Goal: Transaction & Acquisition: Purchase product/service

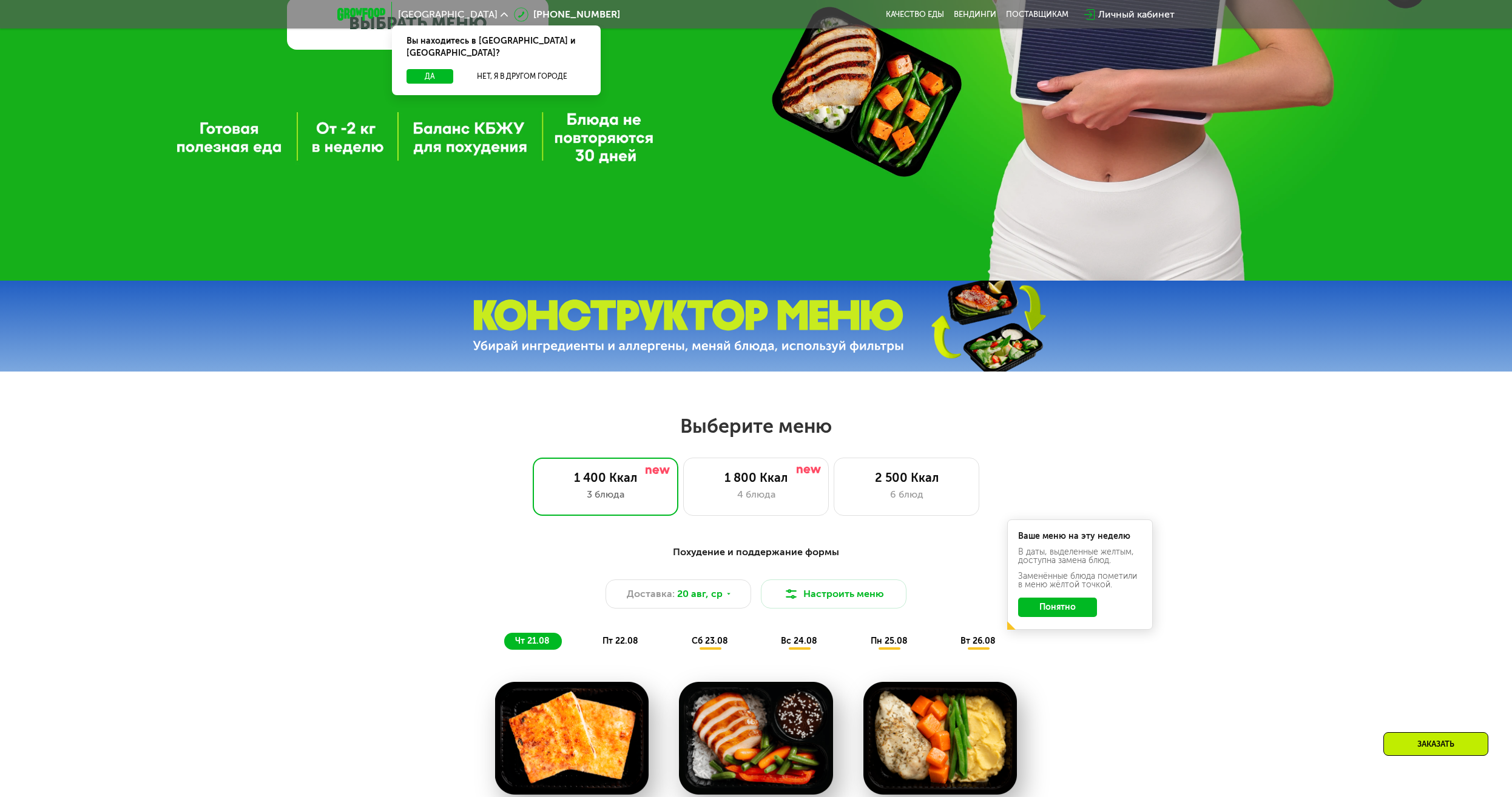
scroll to position [556, 0]
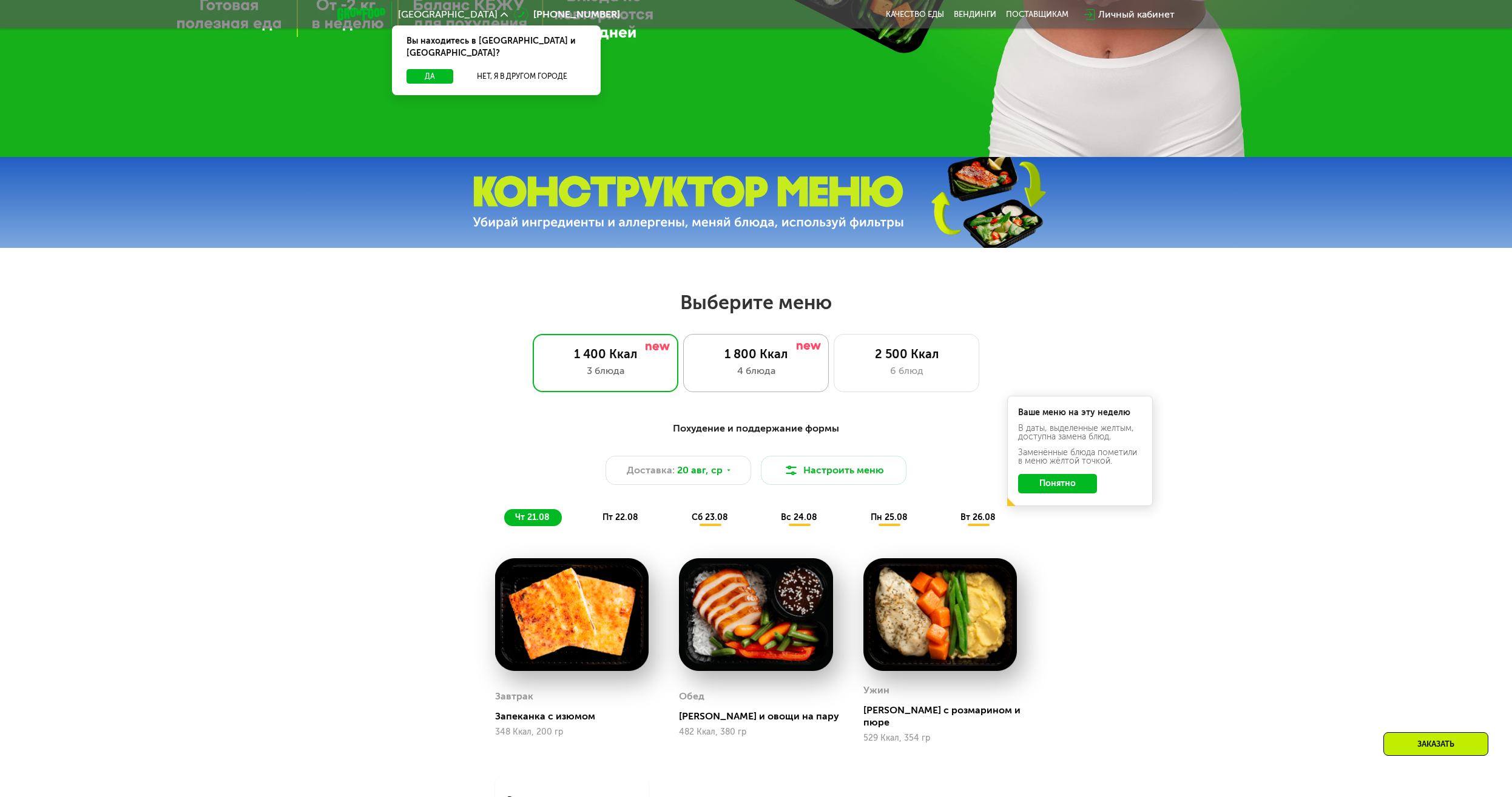
click at [778, 358] on div "1 800 Ккал" at bounding box center [756, 353] width 120 height 14
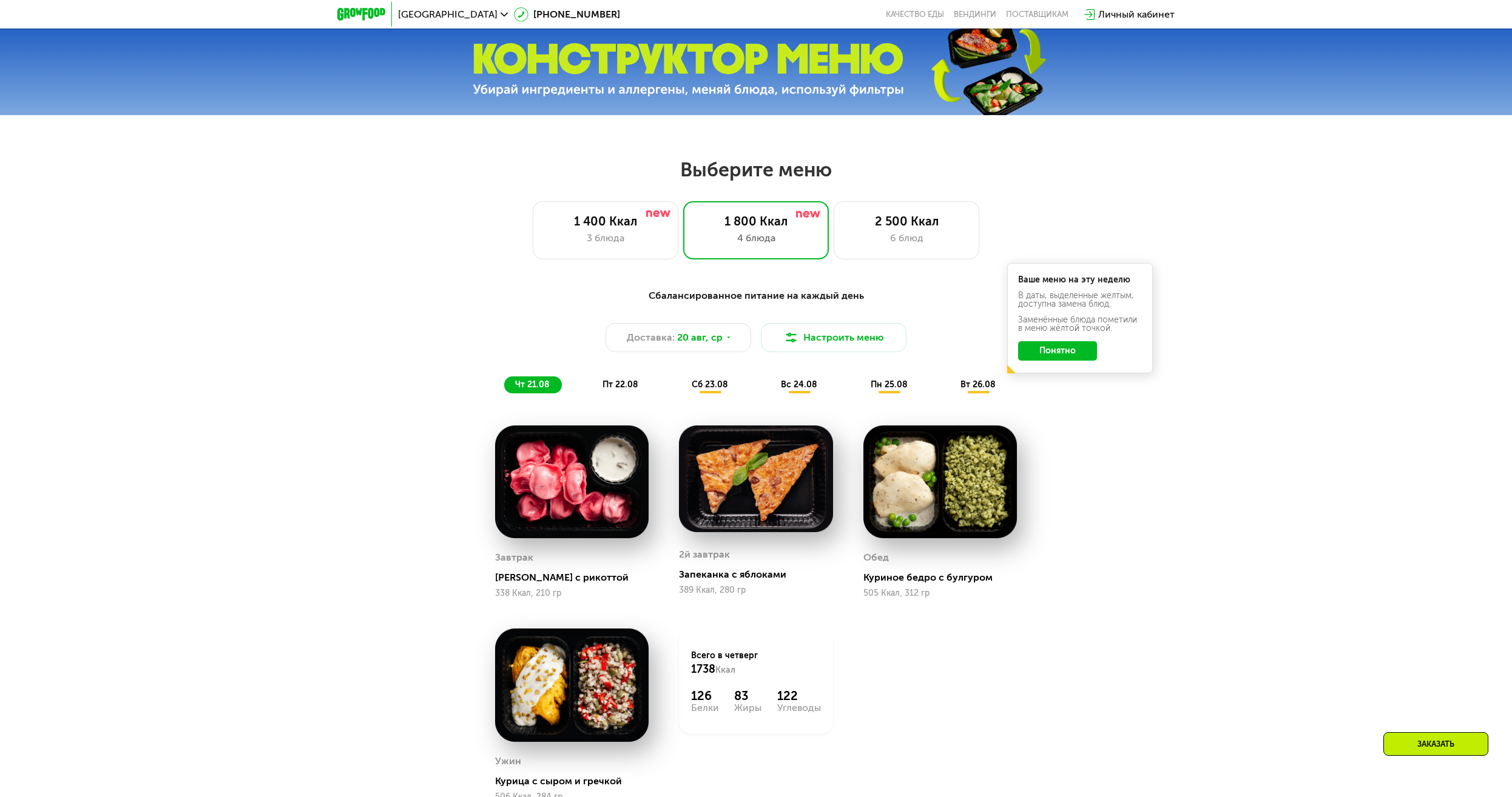
scroll to position [680, 0]
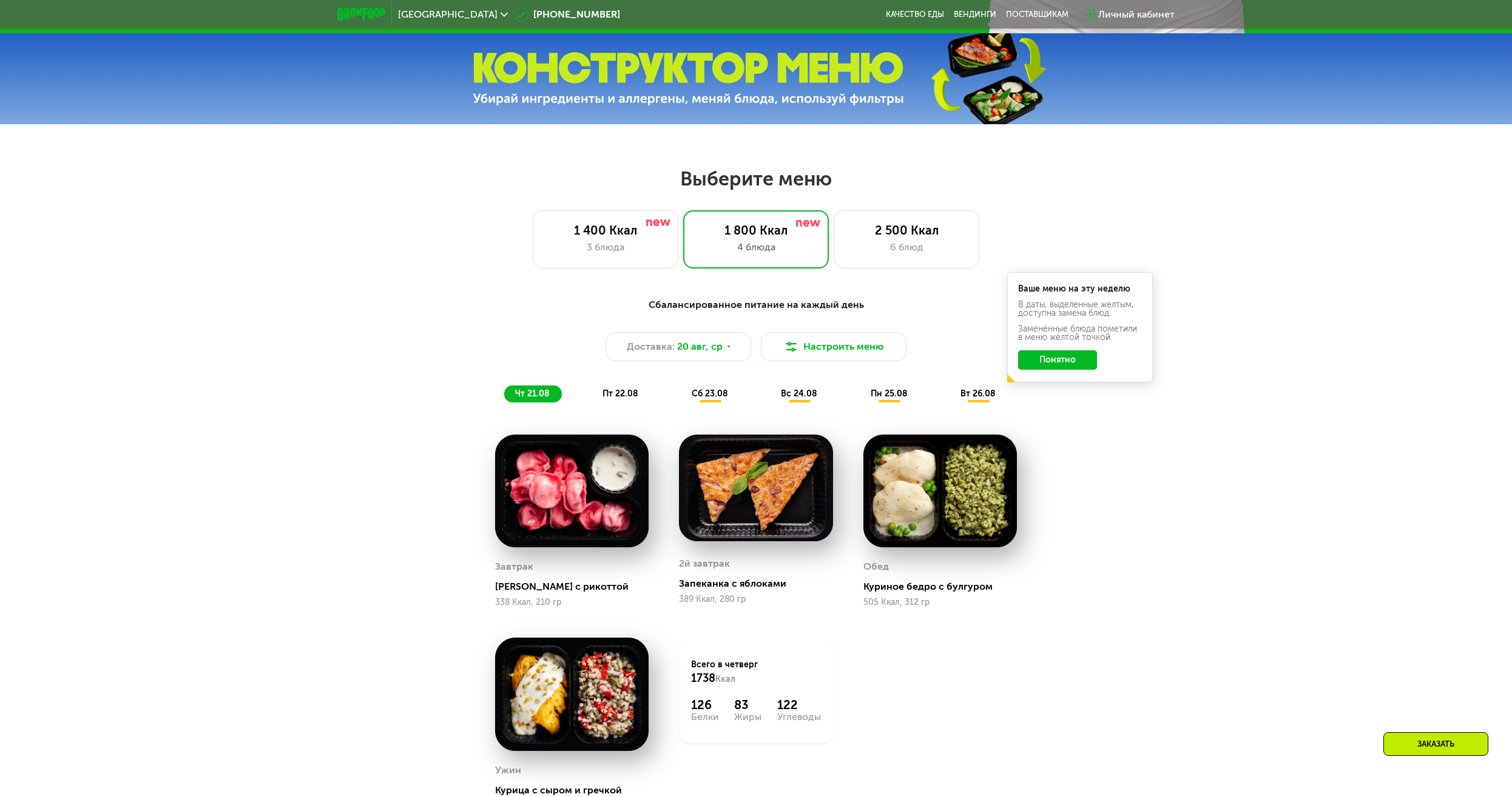
click at [634, 395] on span "пт 22.08" at bounding box center [620, 393] width 36 height 10
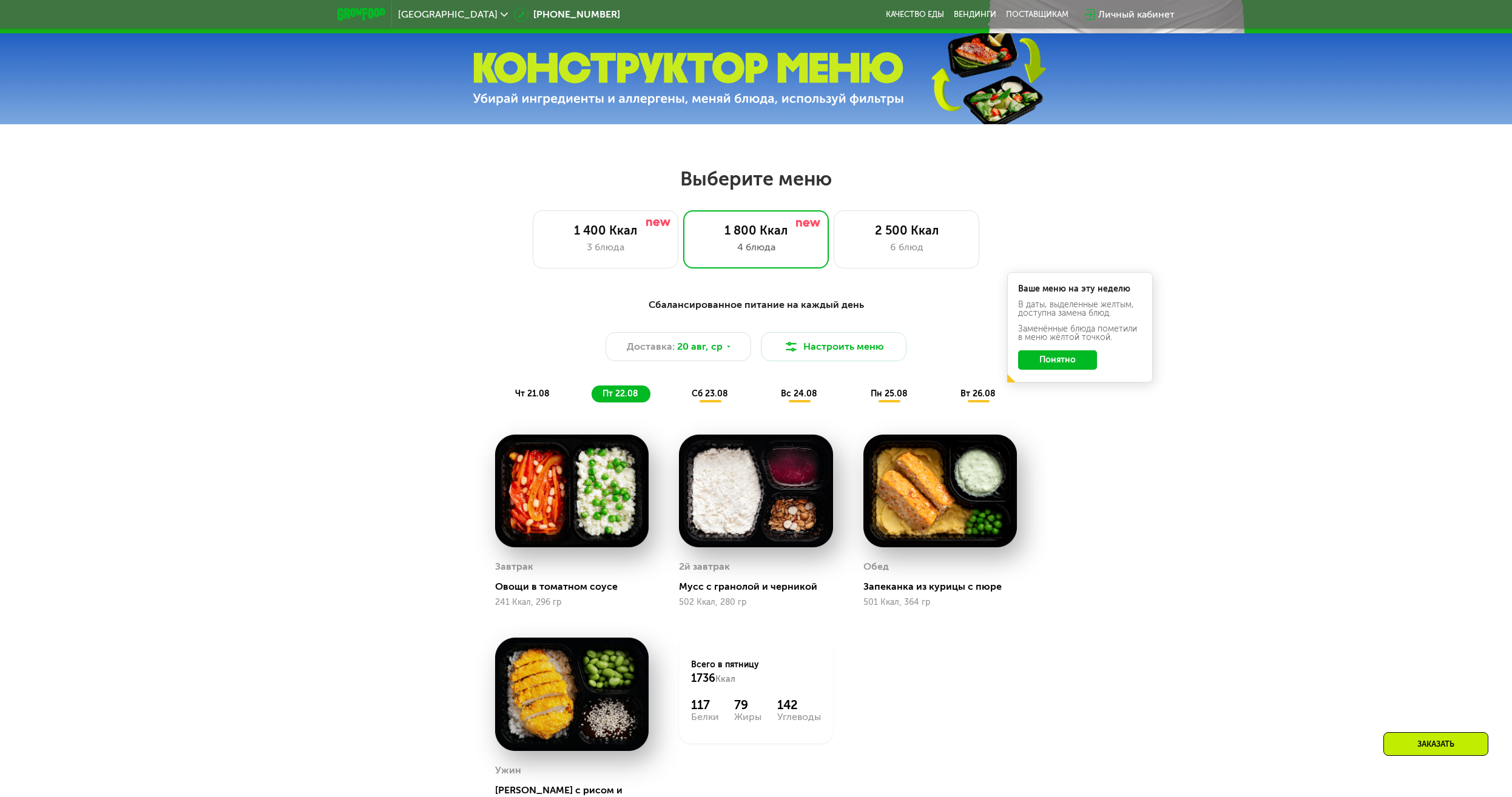
click at [770, 398] on div "сб 23.08" at bounding box center [799, 394] width 59 height 17
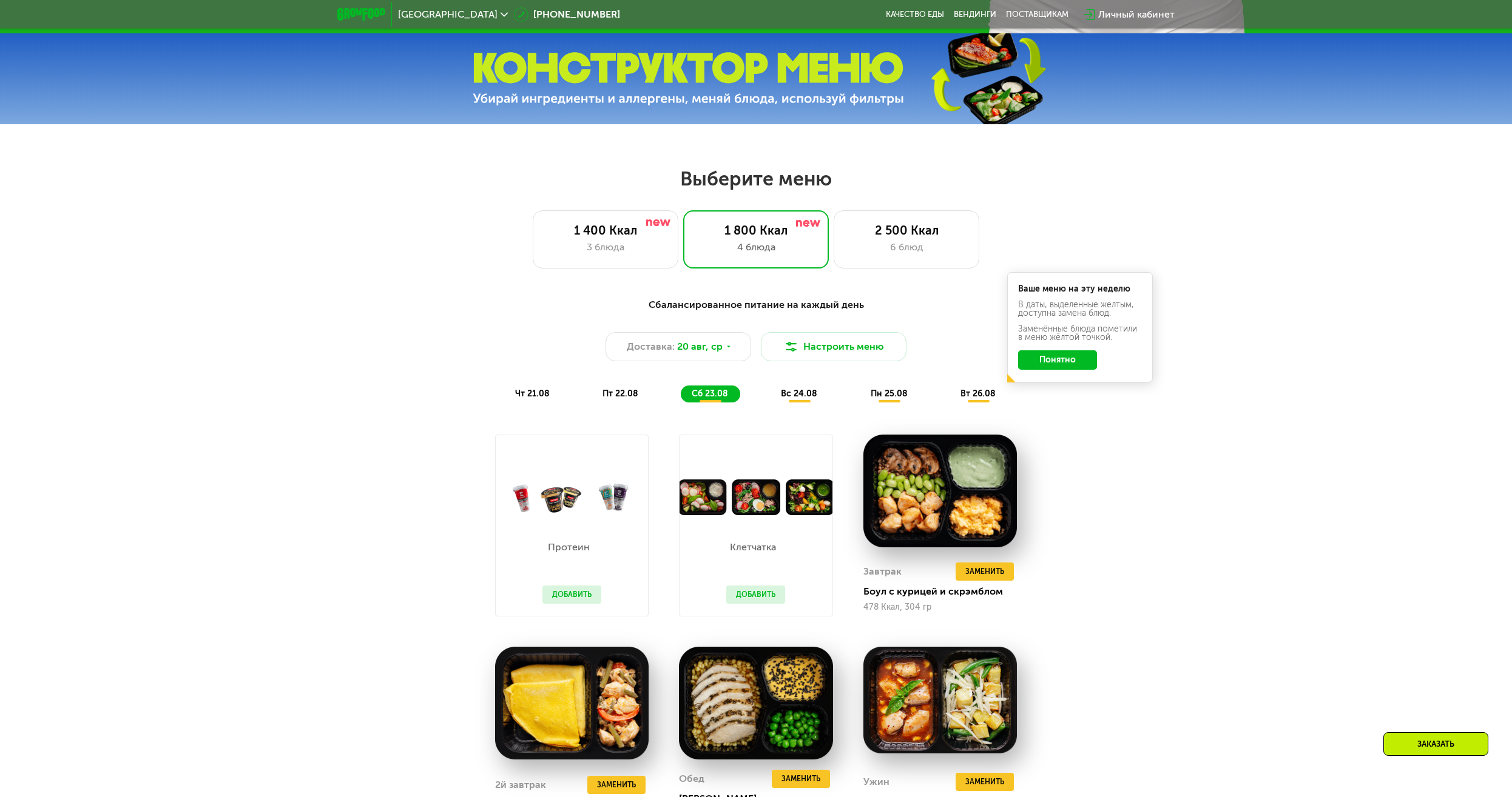
click at [859, 395] on div "вс 24.08" at bounding box center [889, 394] width 60 height 17
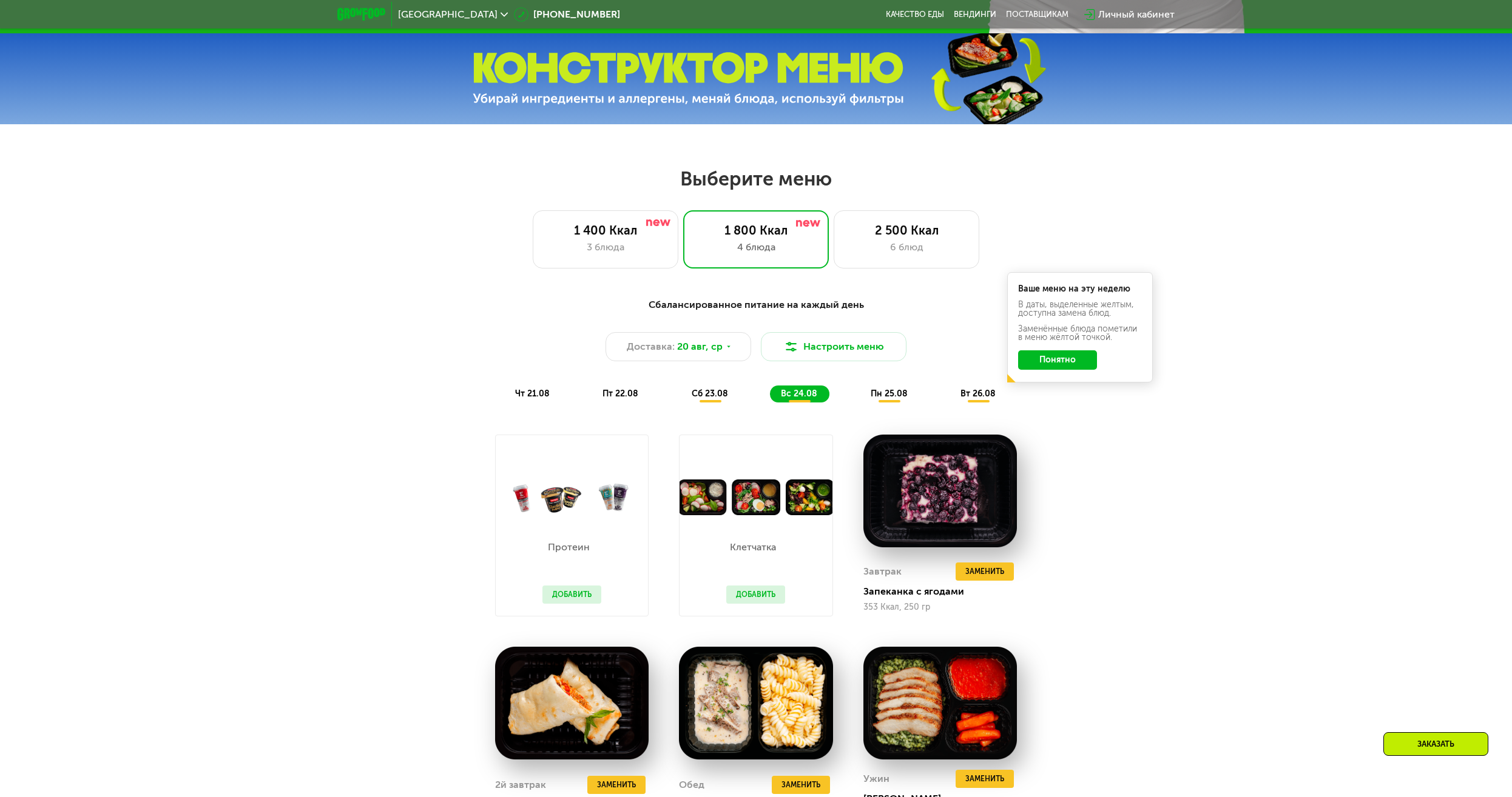
click at [860, 393] on div "чт 21.08 пт 22.08 сб 23.08 вс 24.08 пн 25.08 вт 26.08" at bounding box center [756, 394] width 503 height 17
click at [949, 393] on div "пн 25.08" at bounding box center [979, 394] width 59 height 17
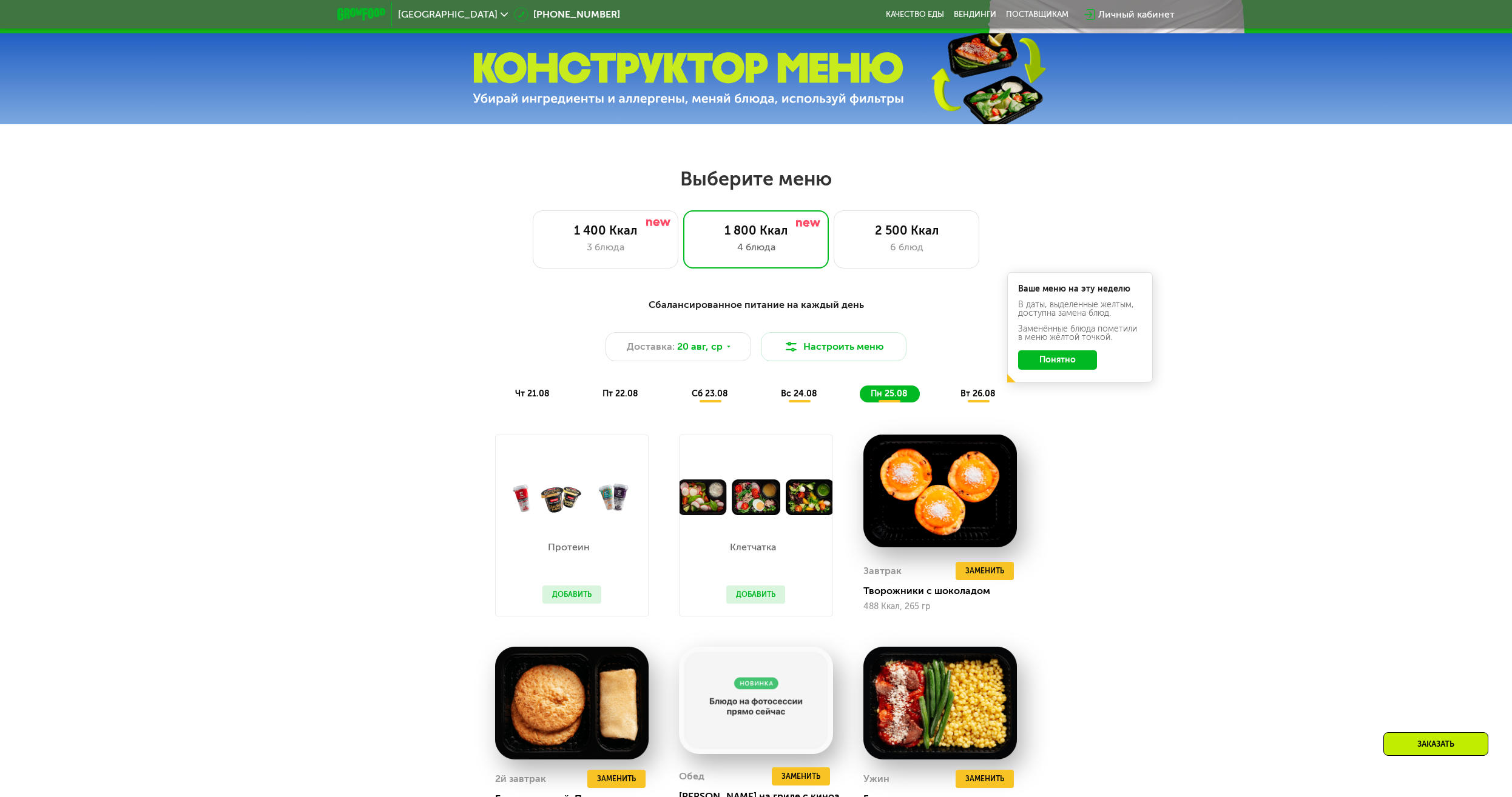
click at [949, 401] on div "чт 21.08 пт 22.08 сб 23.08 вс 24.08 пн 25.08 вт 26.08" at bounding box center [756, 394] width 503 height 17
click at [958, 399] on div "вт 26.08" at bounding box center [979, 394] width 59 height 17
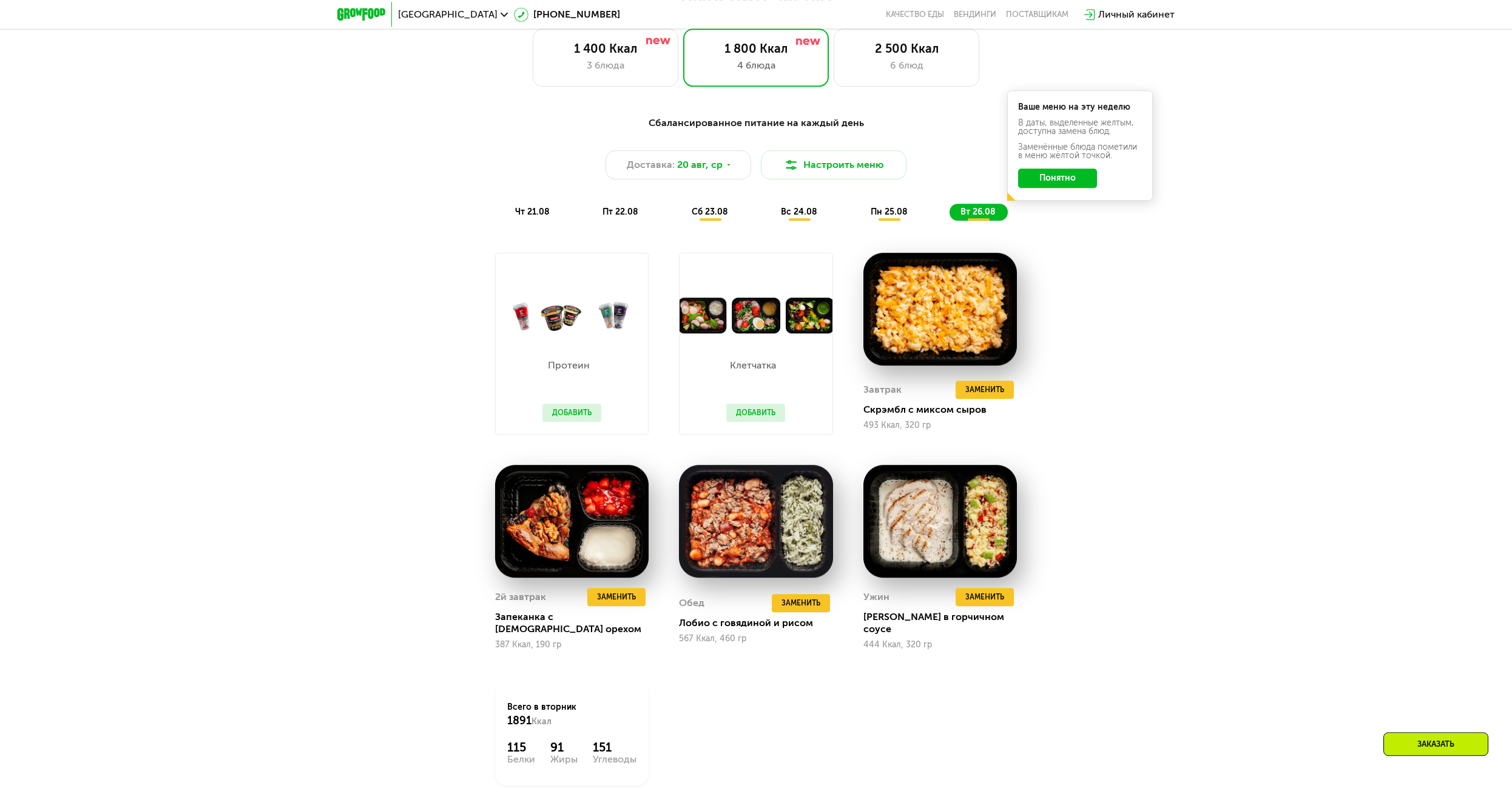
scroll to position [866, 0]
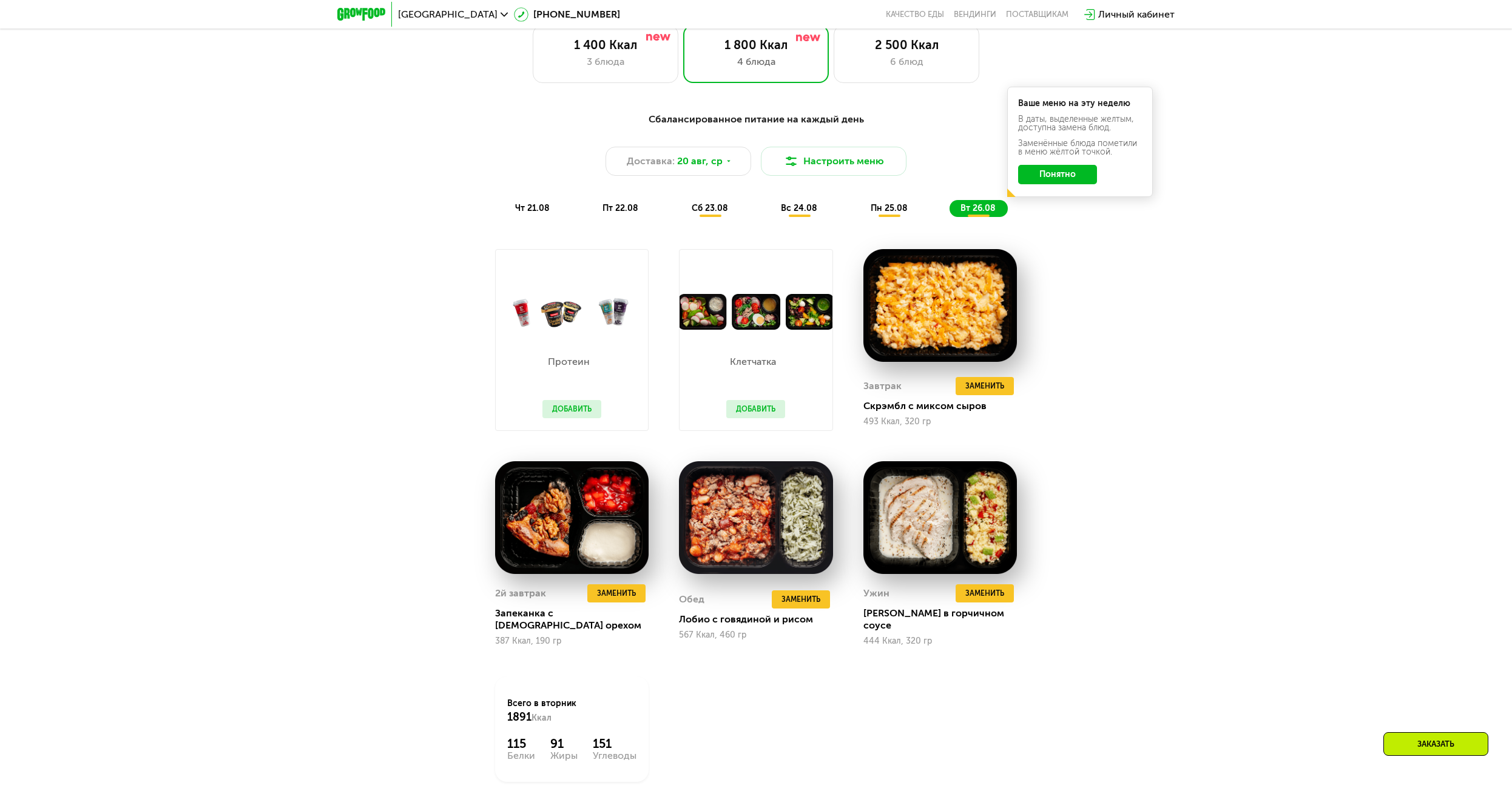
click at [378, 417] on div "Сбалансированное питание на каждый день Доставка: [DATE] Настроить меню чт 21.0…" at bounding box center [756, 480] width 1512 height 769
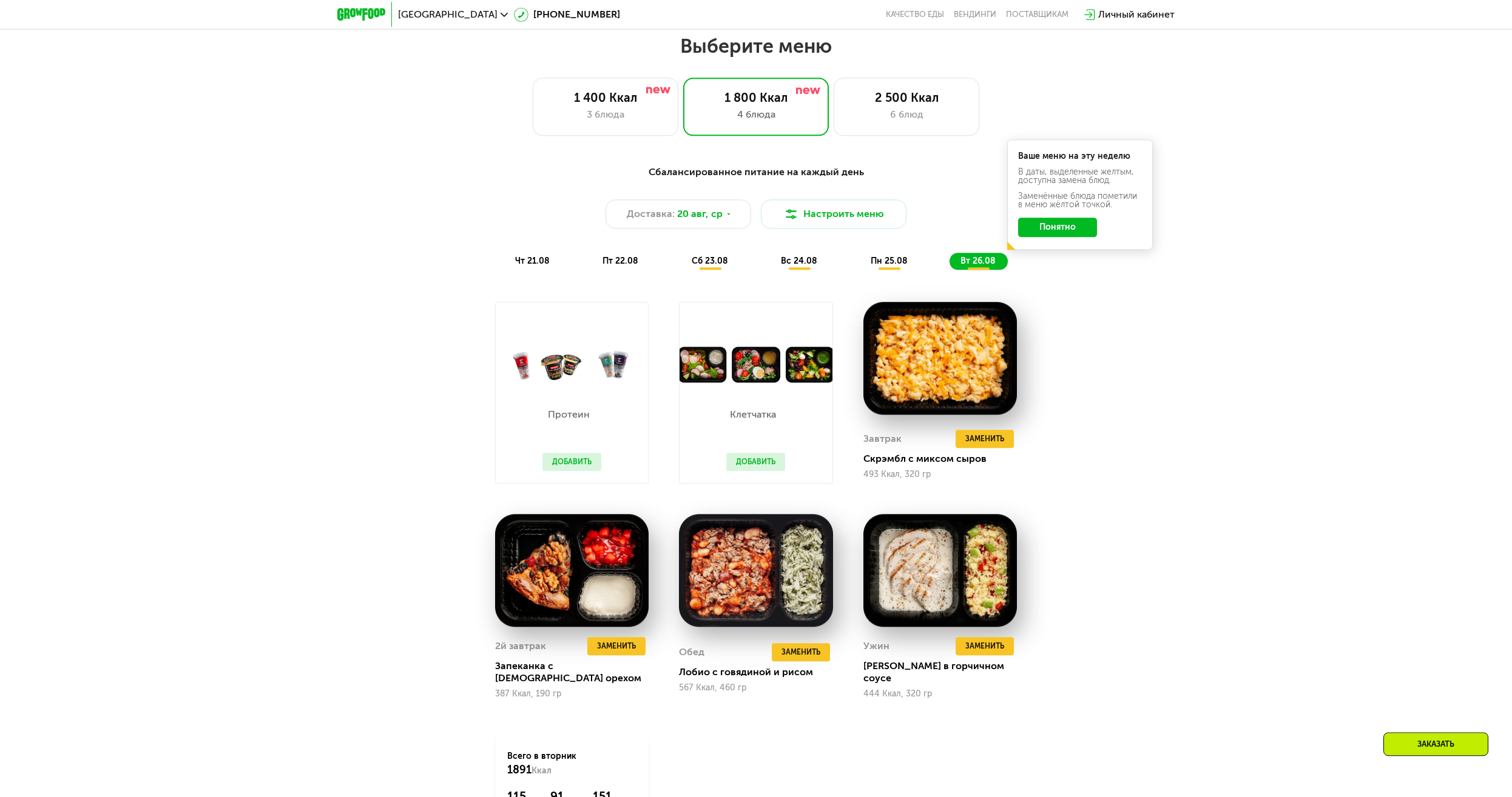
scroll to position [804, 0]
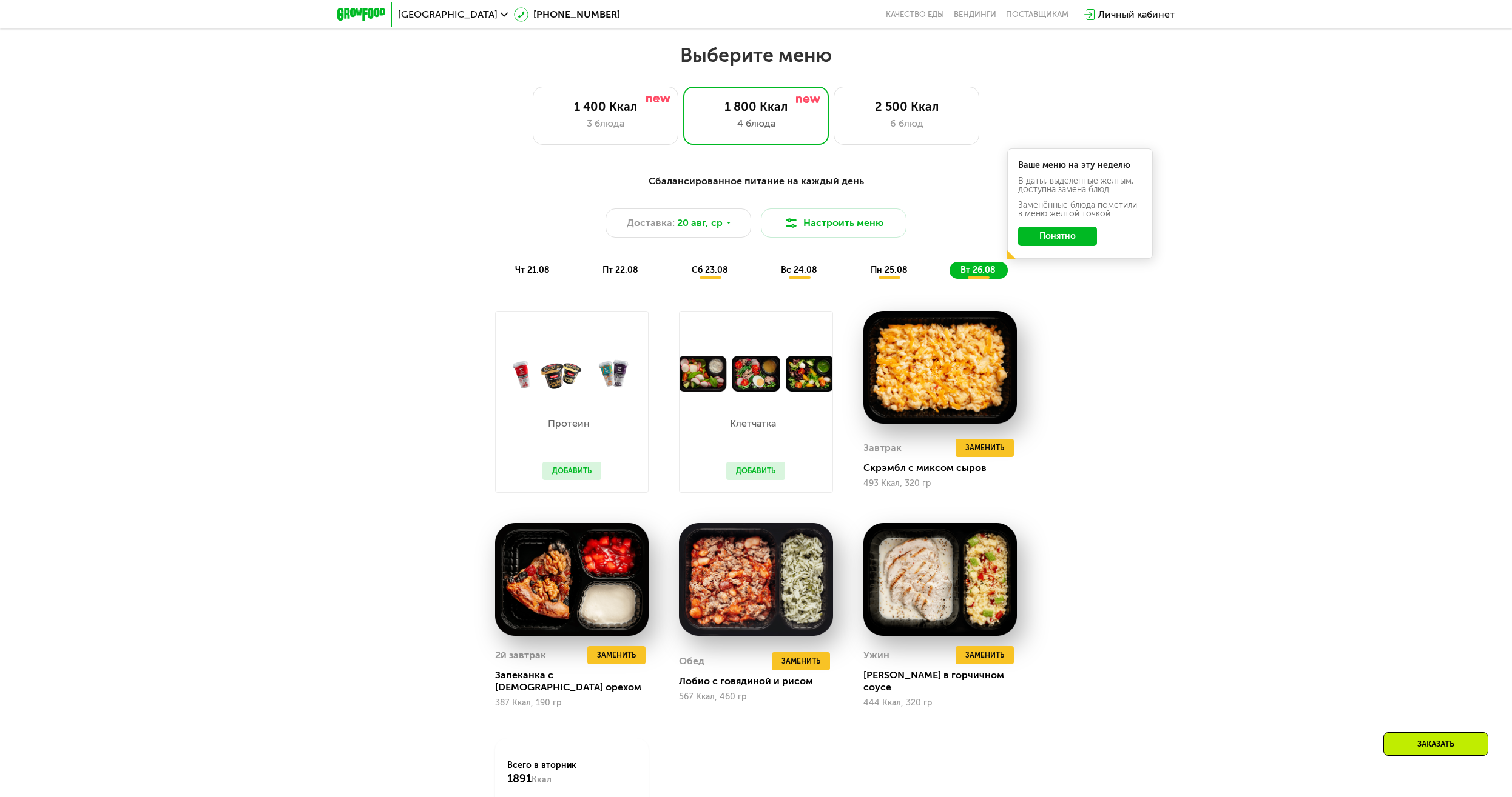
click at [614, 263] on div "Сбалансированное питание на каждый день Доставка: [DATE] Настроить меню чт 21.0…" at bounding box center [756, 226] width 718 height 105
click at [612, 276] on span "пт 22.08" at bounding box center [620, 270] width 36 height 10
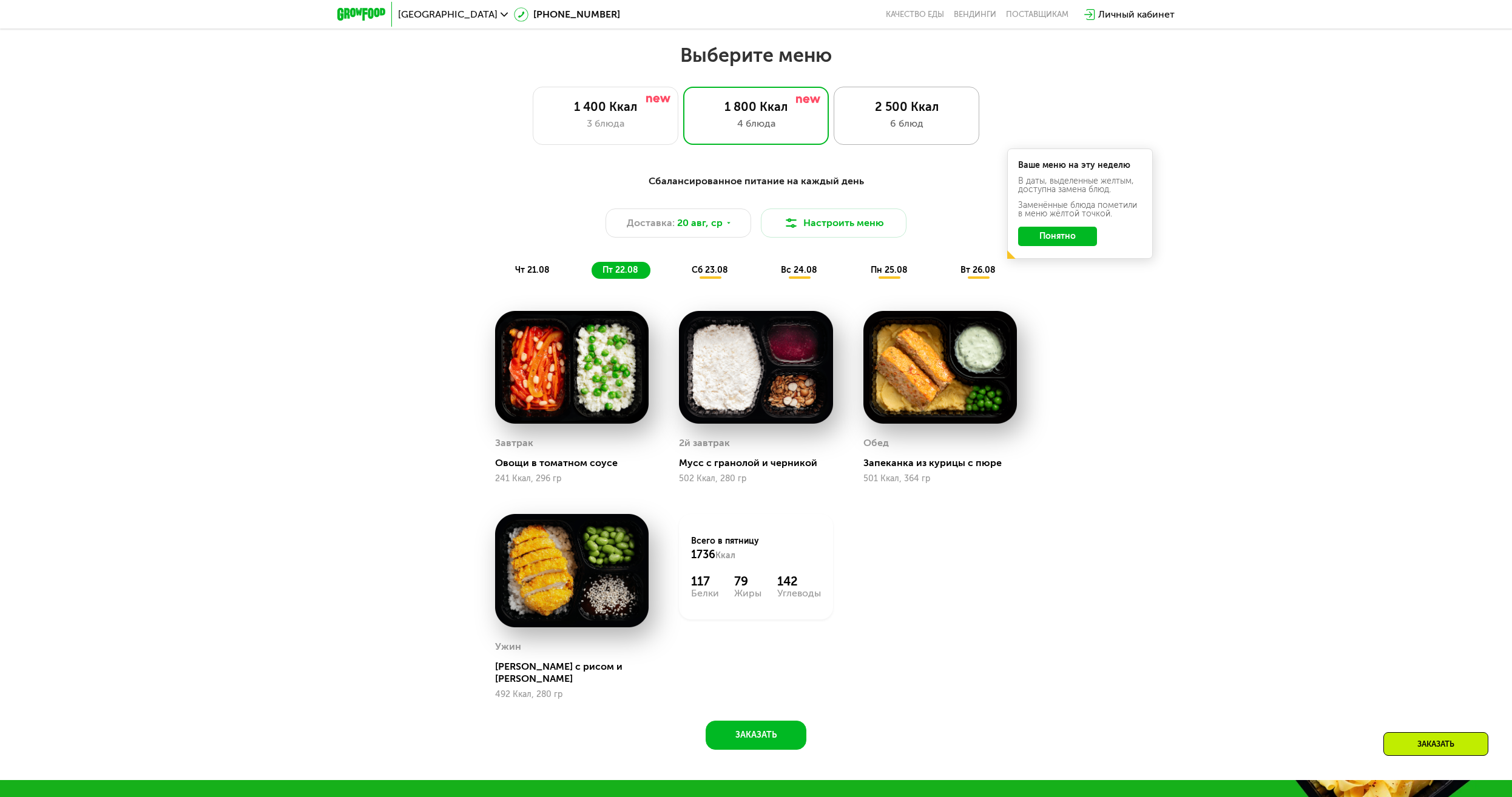
click at [904, 100] on div "2 500 Ккал 6 блюд" at bounding box center [906, 116] width 145 height 58
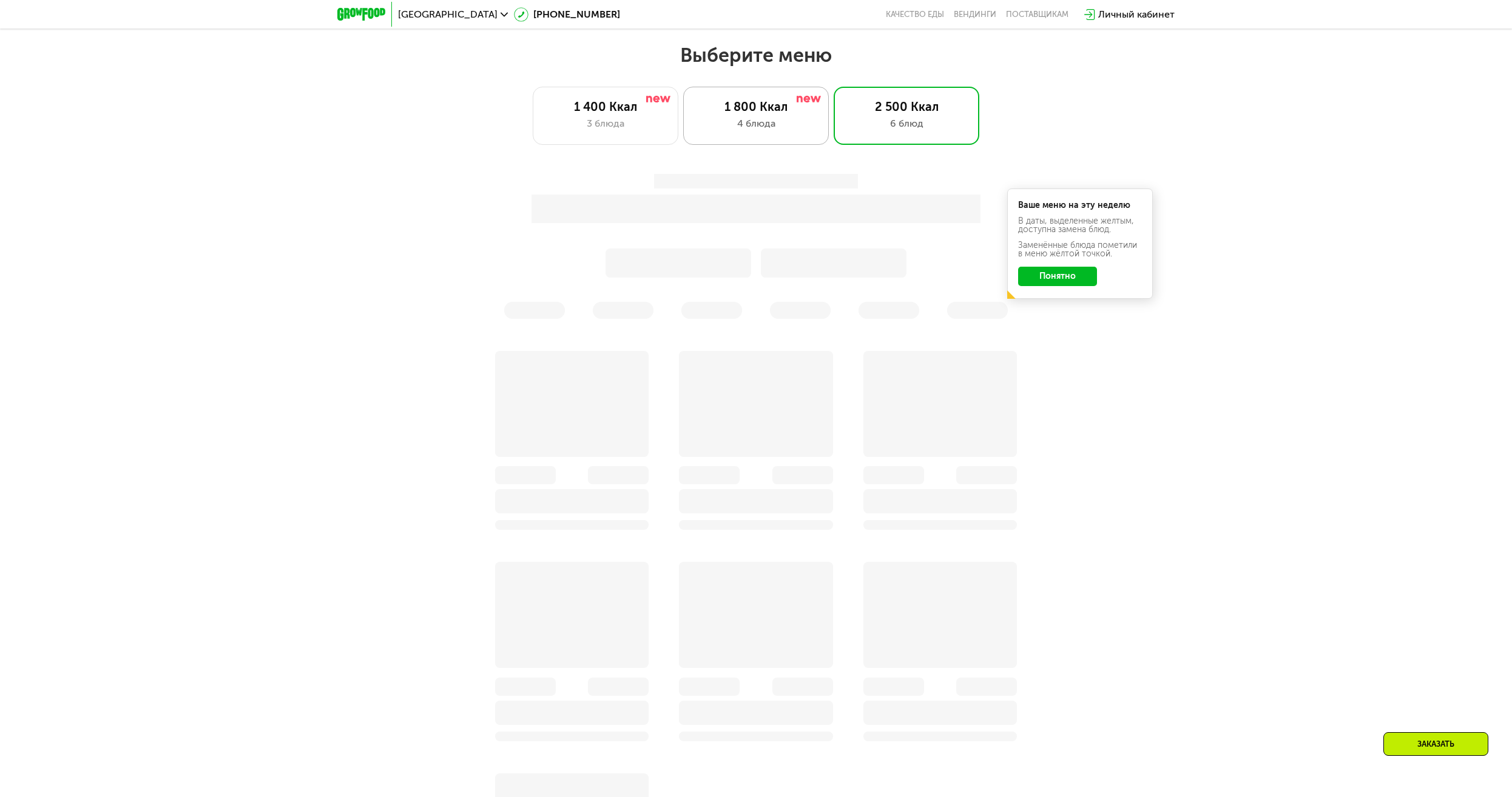
click at [754, 114] on div "1 800 Ккал" at bounding box center [756, 106] width 120 height 14
click at [645, 129] on div "3 блюда" at bounding box center [606, 123] width 120 height 14
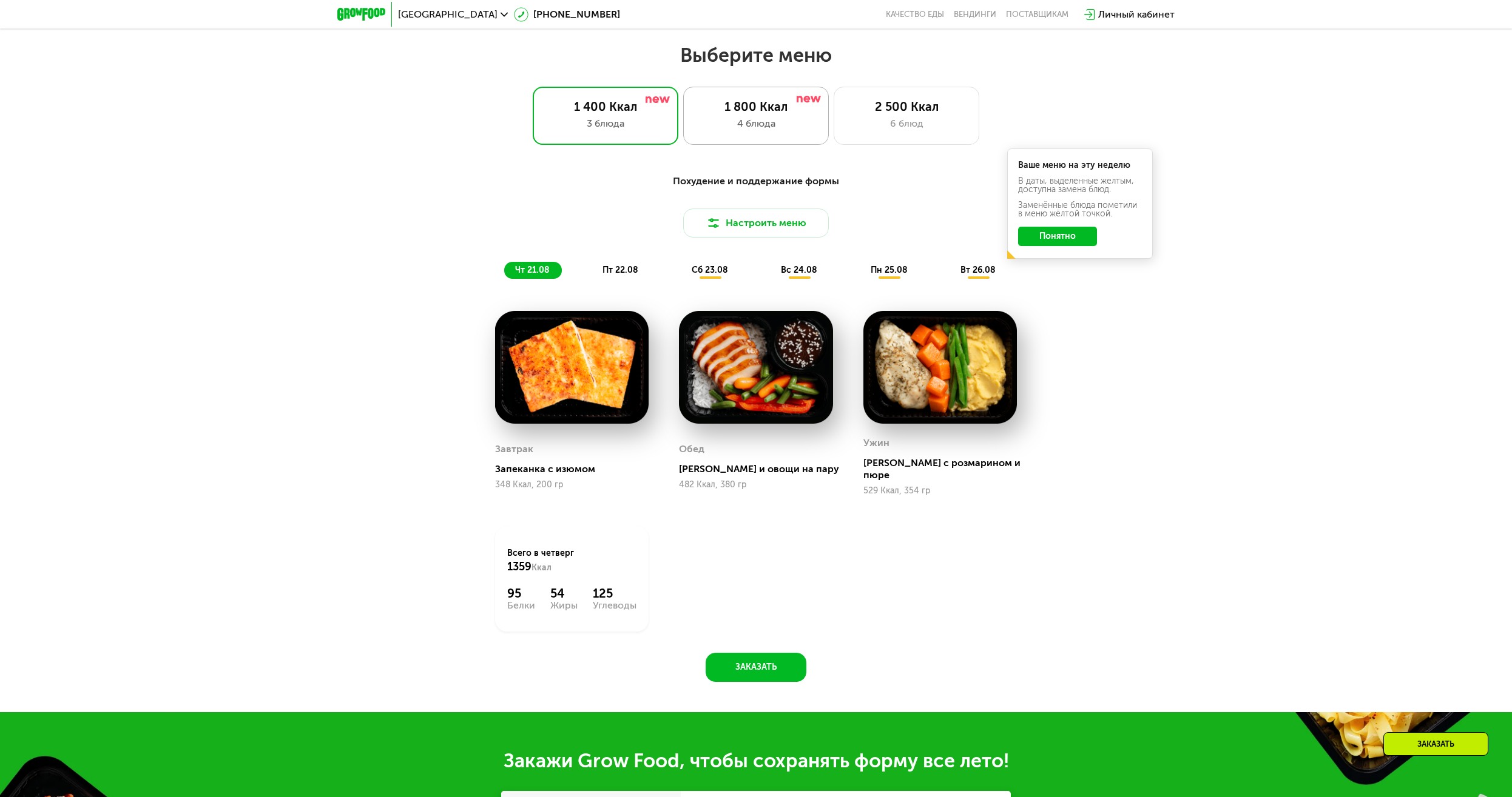
click at [761, 123] on div "4 блюда" at bounding box center [756, 123] width 120 height 14
